Goal: Information Seeking & Learning: Learn about a topic

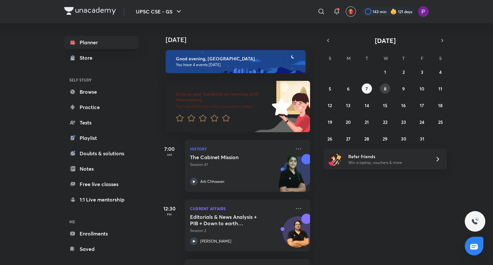
click at [383, 89] on button "8" at bounding box center [385, 88] width 10 height 10
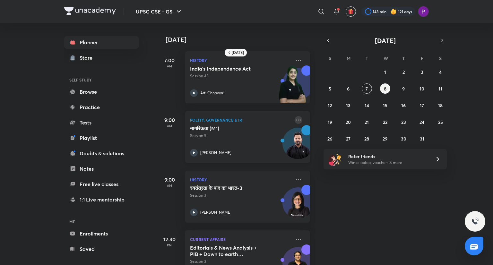
click at [297, 119] on icon at bounding box center [298, 120] width 8 height 8
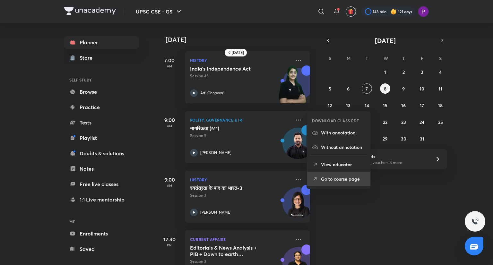
click at [327, 177] on p "Go to course page" at bounding box center [343, 178] width 44 height 7
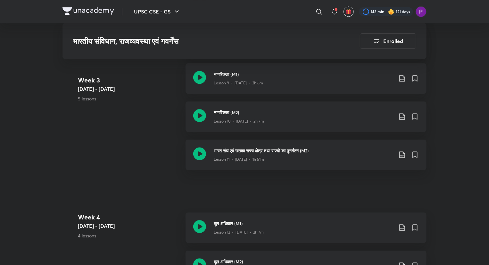
scroll to position [678, 0]
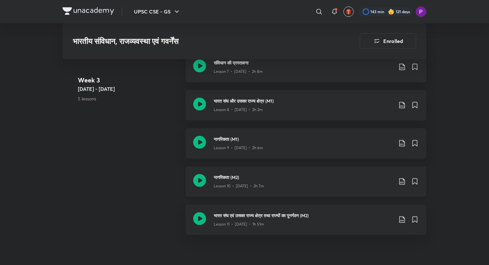
click at [334, 172] on div "नागरिकता (M2) Lesson 10 • [DATE] • 2h 7m" at bounding box center [306, 181] width 241 height 30
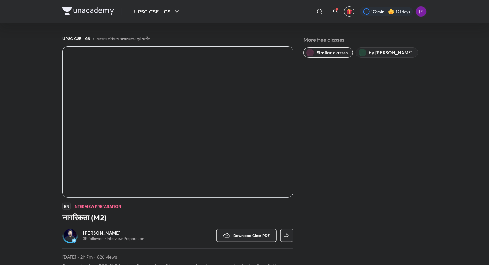
scroll to position [344, 0]
